Goal: Navigation & Orientation: Find specific page/section

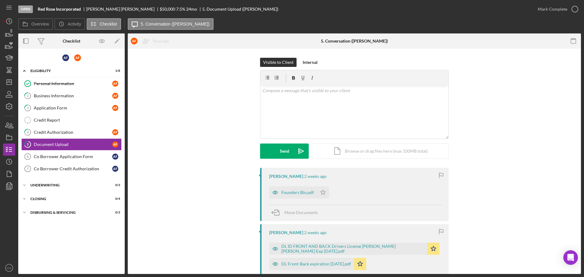
scroll to position [61, 0]
click at [11, 81] on icon "Icon/Dashboard" at bounding box center [9, 82] width 15 height 15
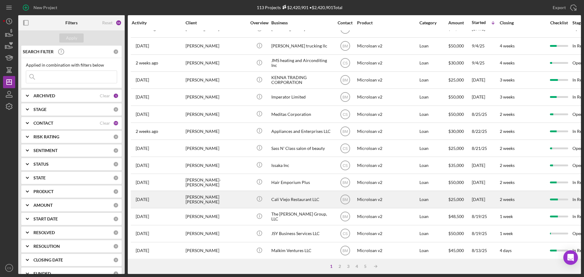
scroll to position [206, 0]
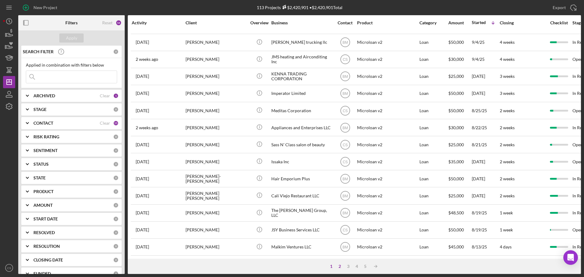
click at [340, 265] on div "2" at bounding box center [340, 266] width 9 height 5
